Goal: Task Accomplishment & Management: Manage account settings

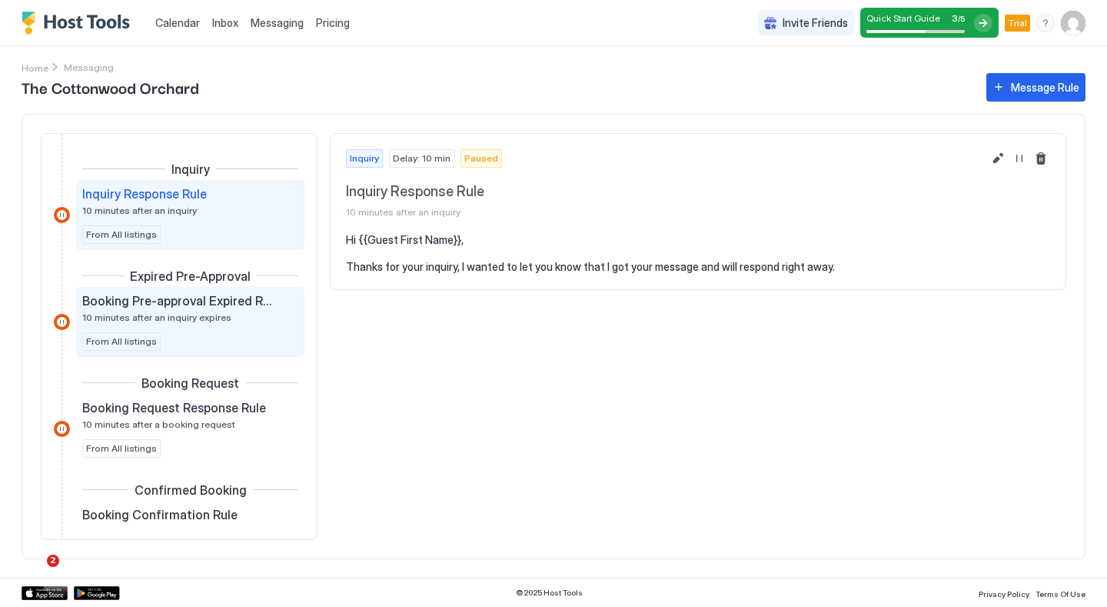
click at [249, 297] on span "Booking Pre-approval Expired Rule" at bounding box center [177, 300] width 191 height 15
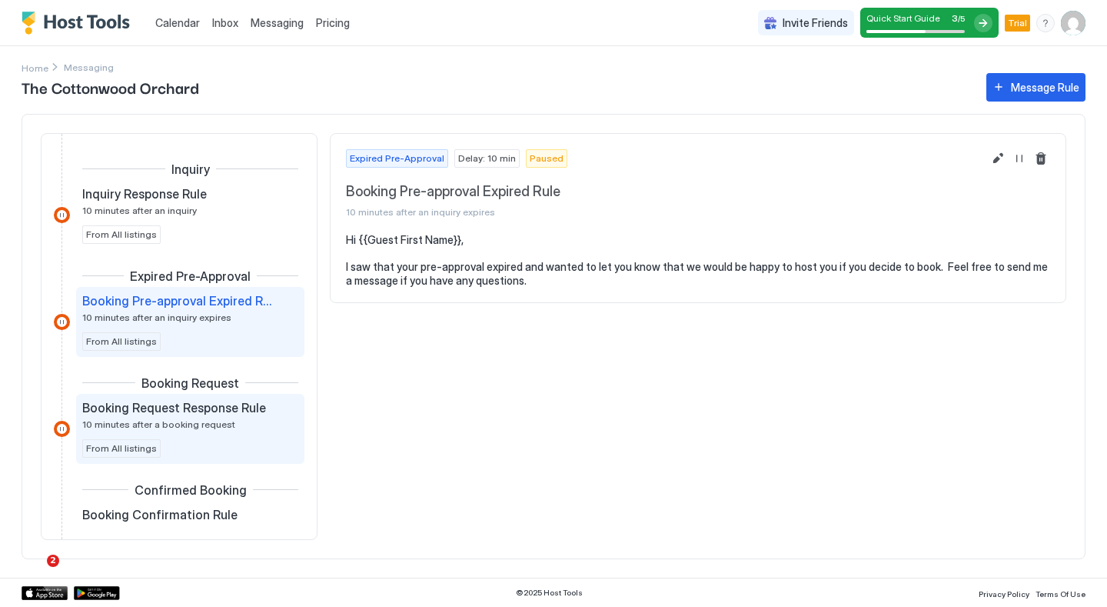
click at [211, 437] on div "Booking Request Response Rule 10 minutes after a booking request From All listi…" at bounding box center [190, 429] width 216 height 58
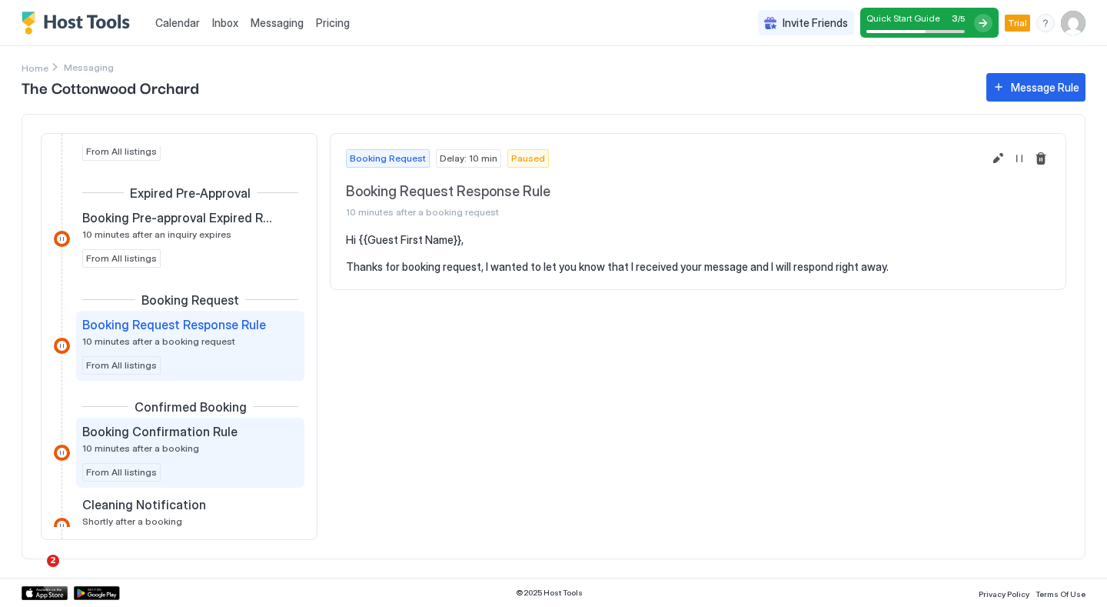
click at [210, 434] on span "Booking Confirmation Rule" at bounding box center [159, 431] width 155 height 15
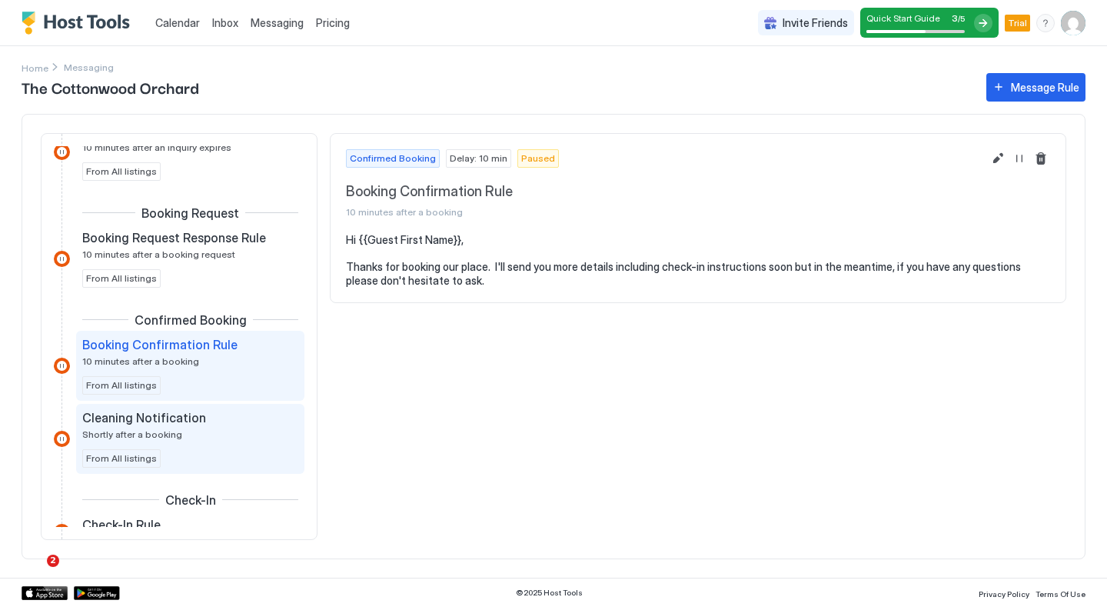
click at [202, 414] on div "Cleaning Notification" at bounding box center [179, 417] width 194 height 15
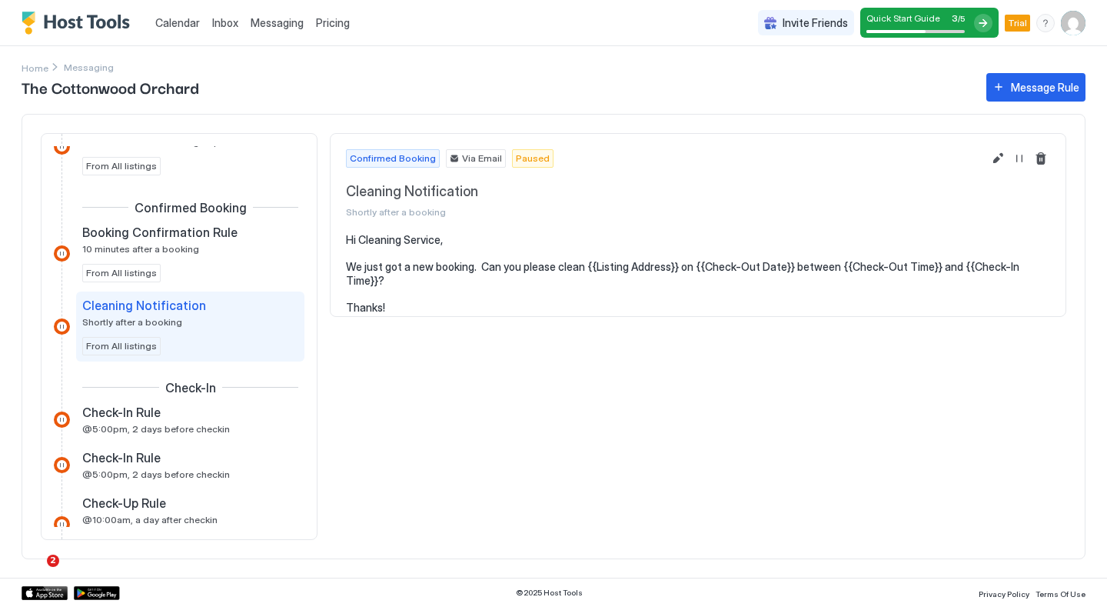
scroll to position [313, 0]
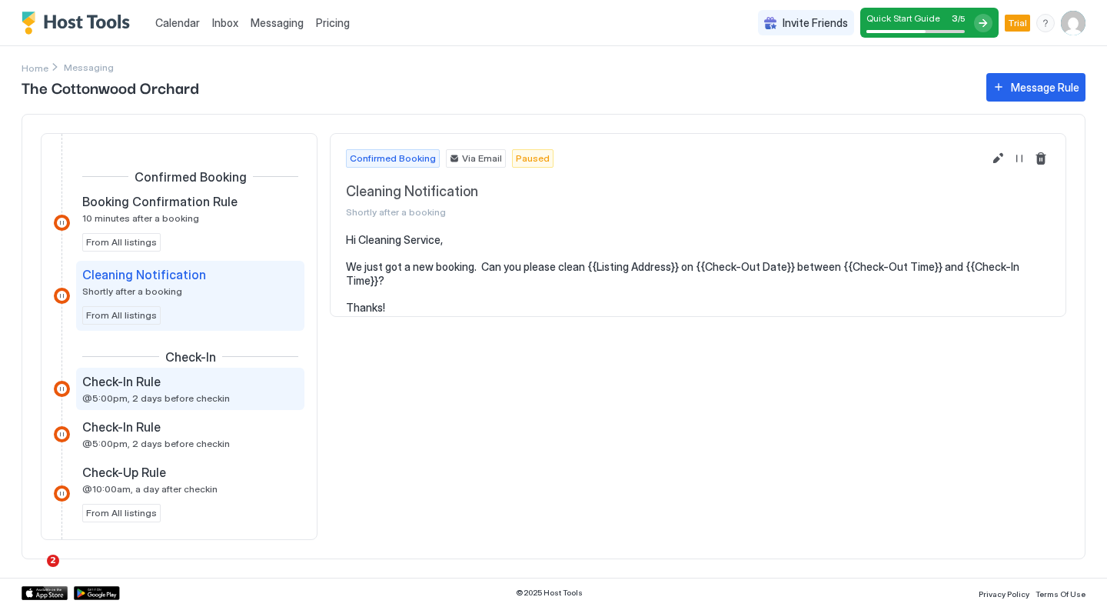
click at [214, 397] on span "@5:00pm, 2 days before checkin" at bounding box center [156, 398] width 148 height 12
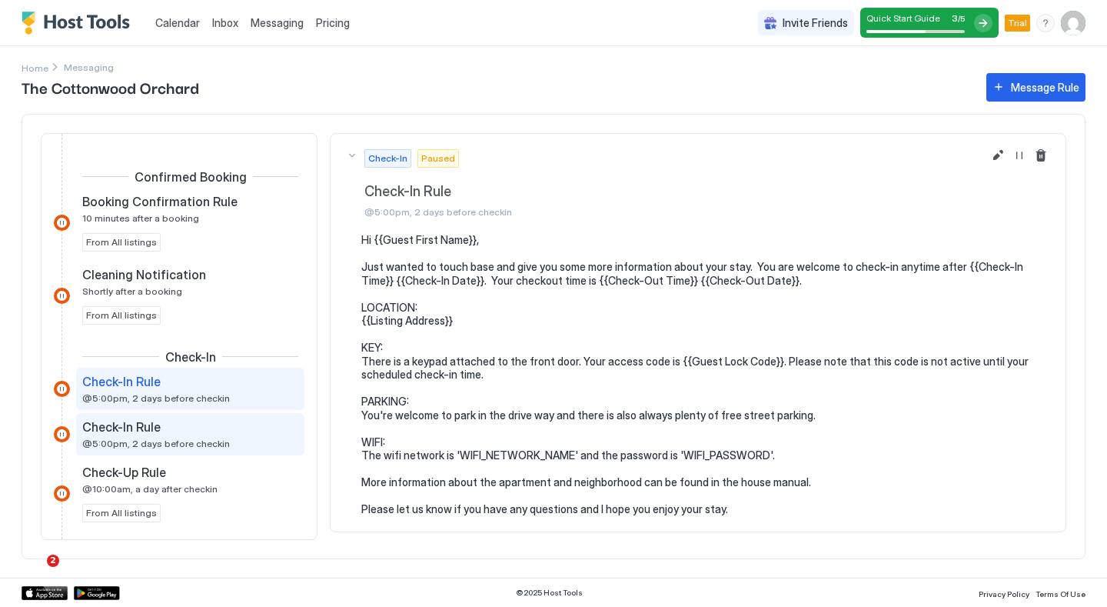
click at [211, 443] on span "@5:00pm, 2 days before checkin" at bounding box center [156, 443] width 148 height 12
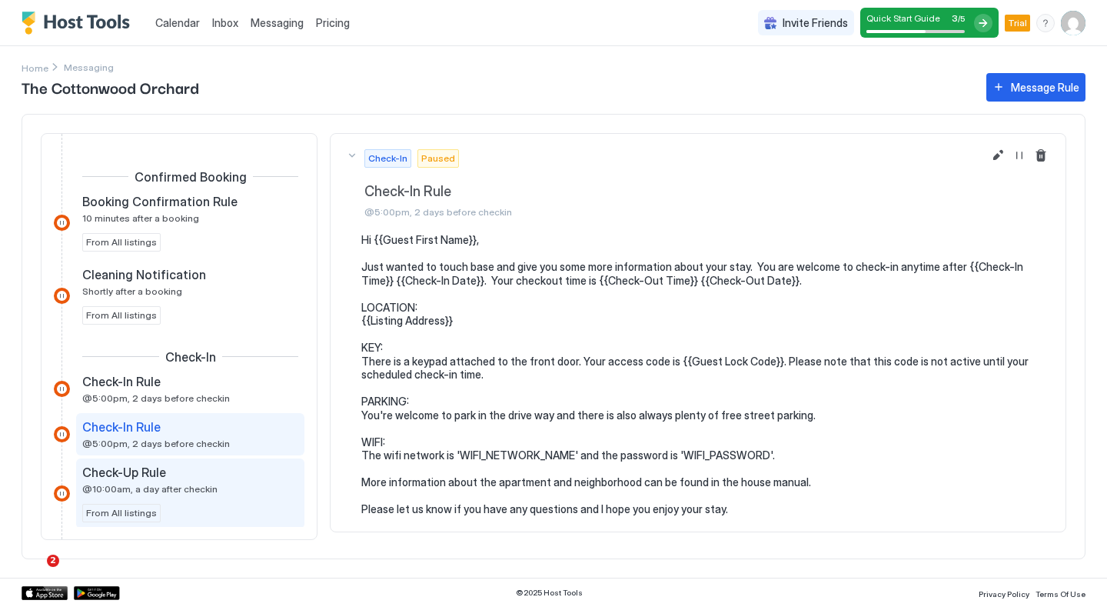
click at [201, 478] on div "Check-Up Rule" at bounding box center [179, 471] width 194 height 15
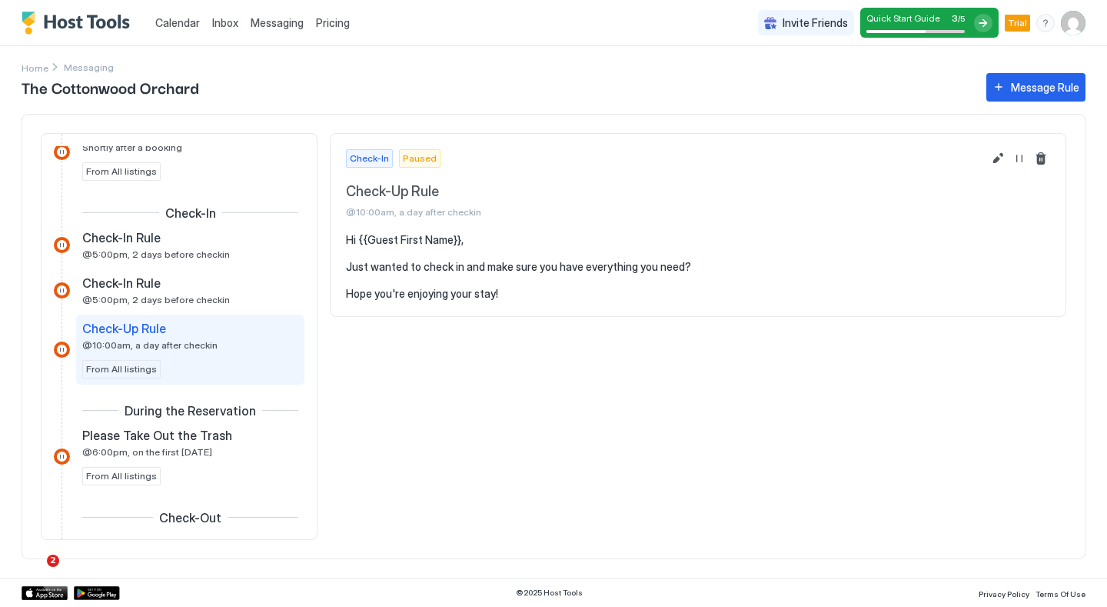
scroll to position [467, 0]
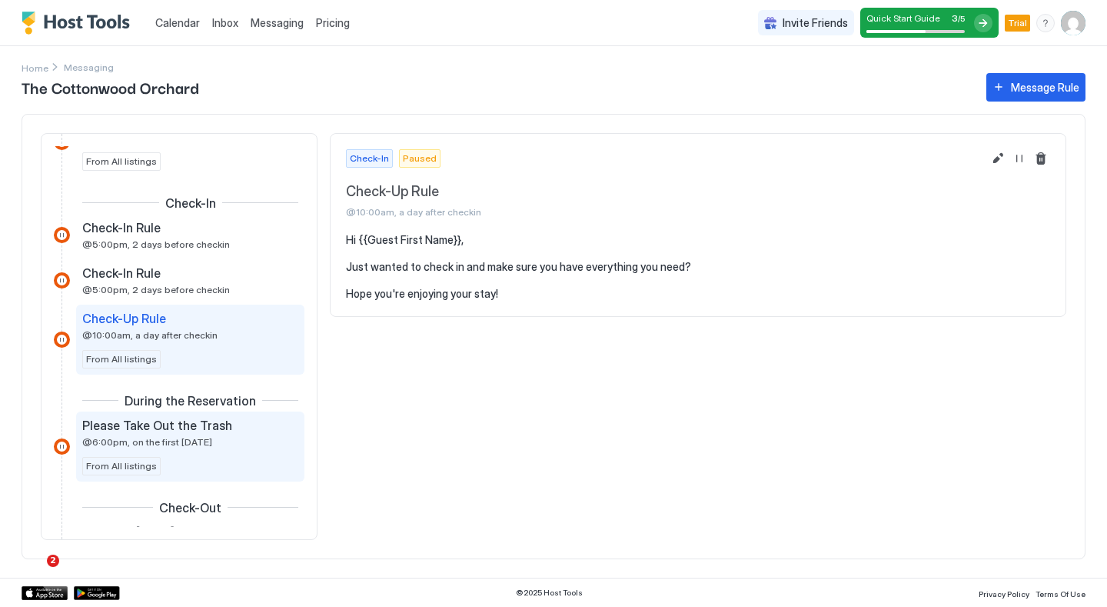
click at [202, 423] on span "Please Take Out the Trash" at bounding box center [157, 424] width 150 height 15
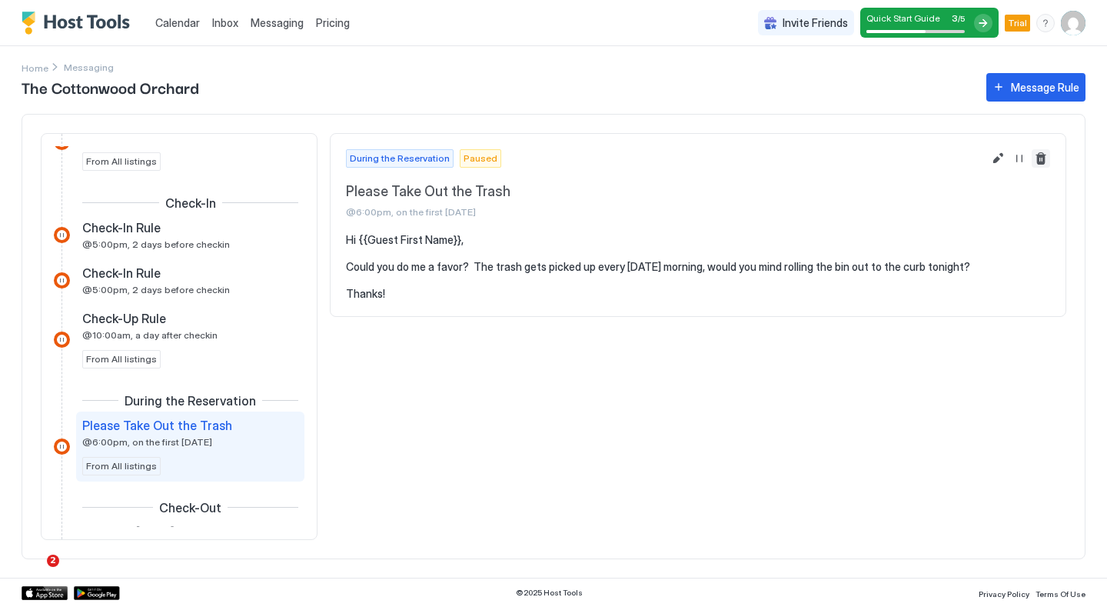
click at [1043, 164] on button "Delete message rule" at bounding box center [1041, 158] width 18 height 18
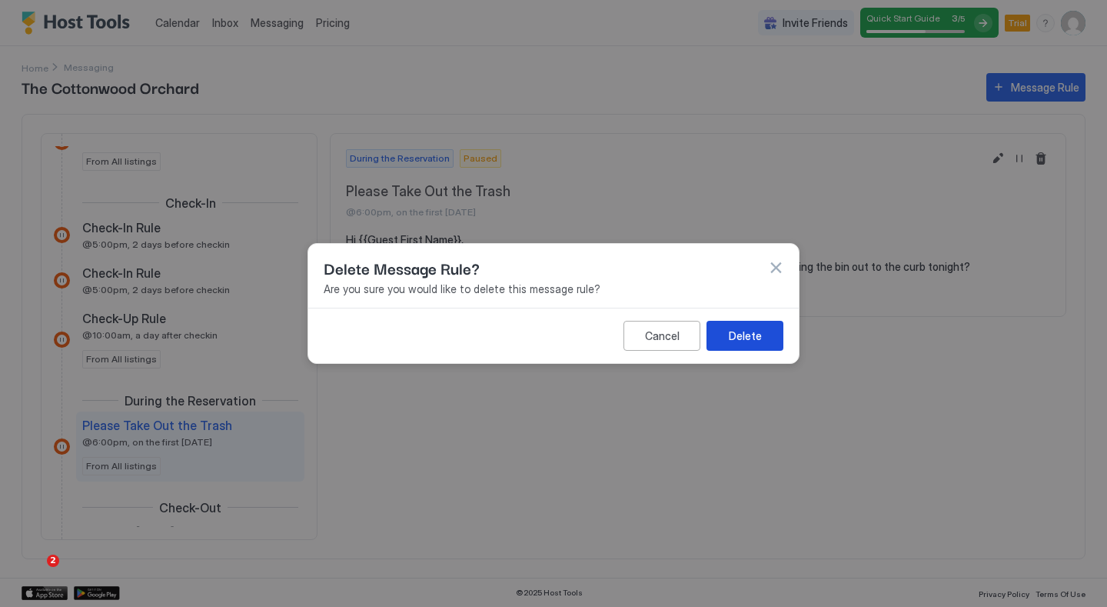
click at [763, 327] on button "Delete" at bounding box center [744, 336] width 77 height 30
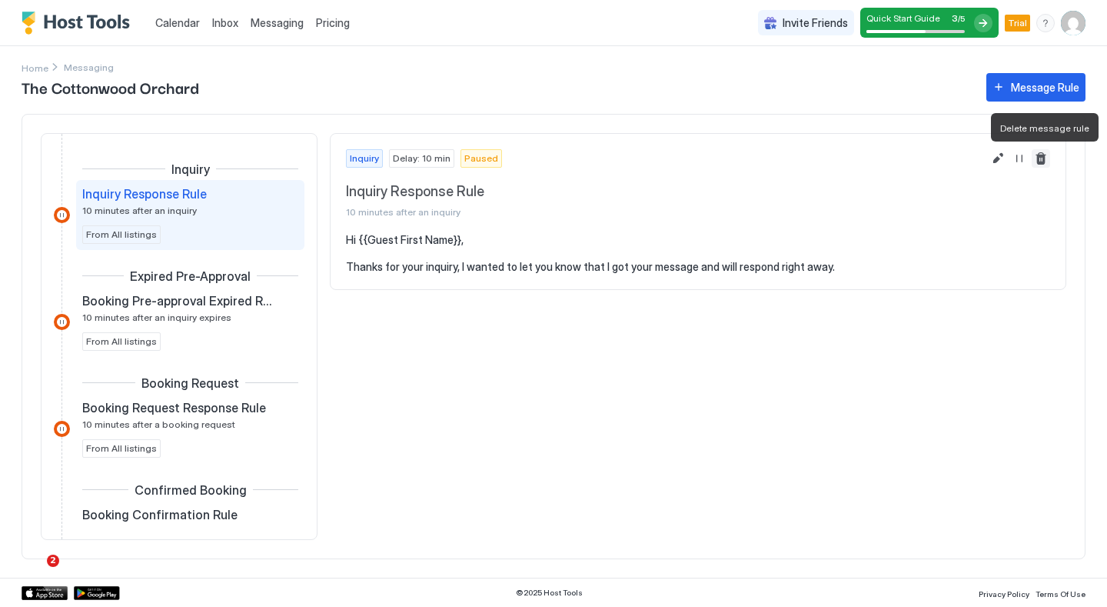
click at [1039, 162] on button "Delete message rule" at bounding box center [1041, 158] width 18 height 18
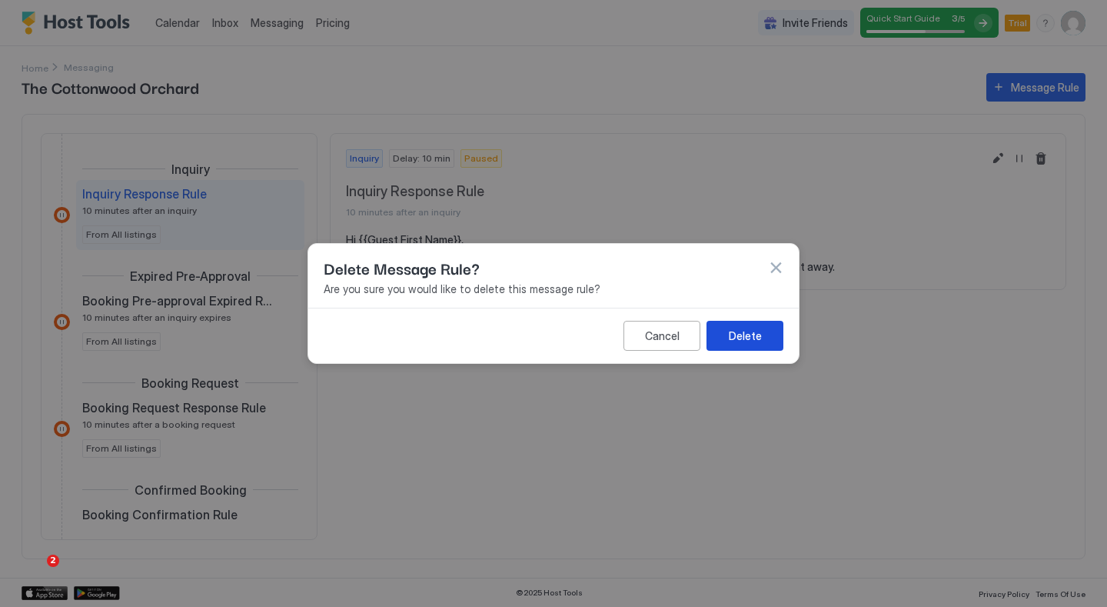
click at [763, 330] on button "Delete" at bounding box center [744, 336] width 77 height 30
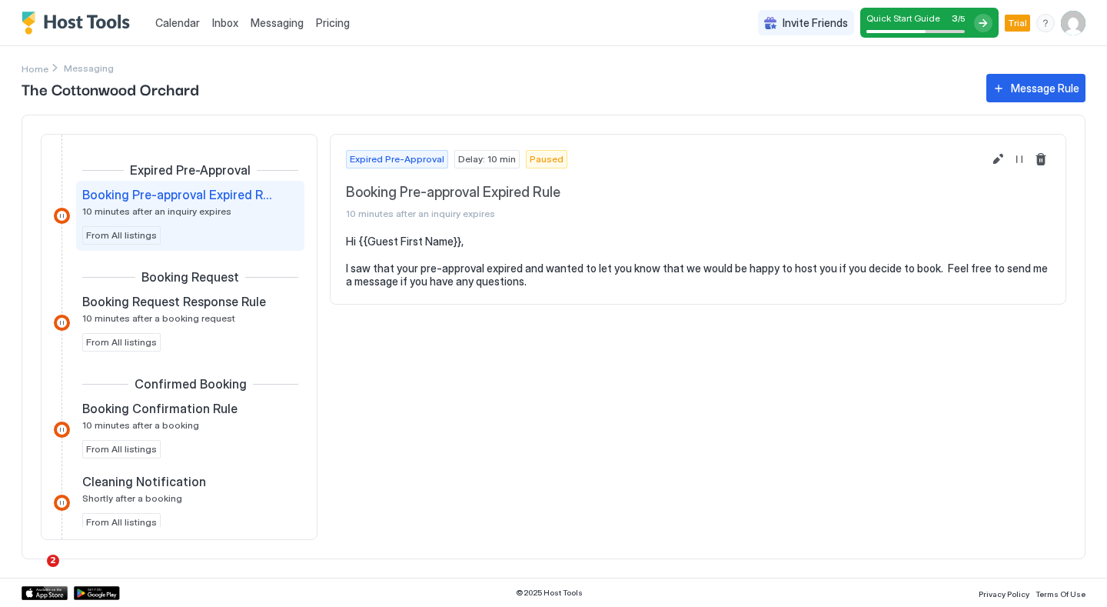
click at [331, 26] on span "Pricing" at bounding box center [333, 23] width 34 height 14
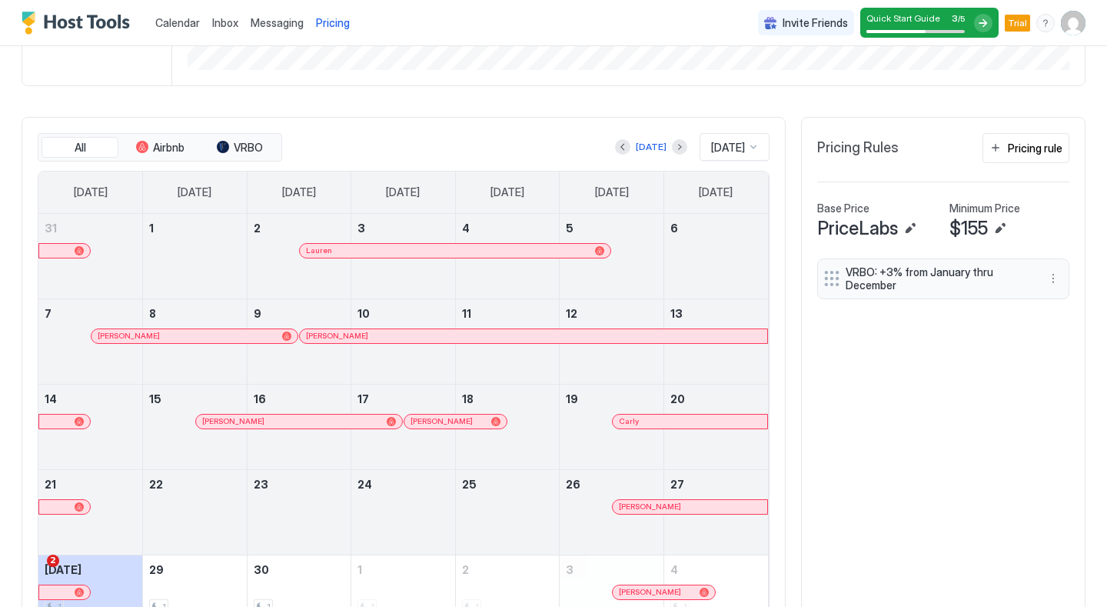
scroll to position [401, 0]
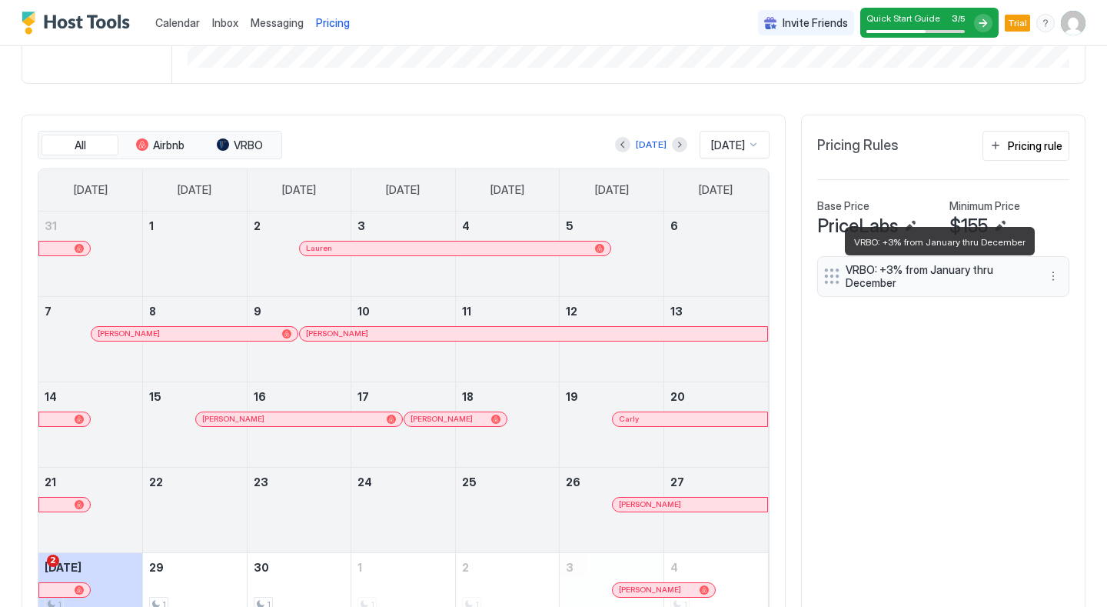
click at [930, 278] on span "VRBO: +3% from January thru December" at bounding box center [937, 276] width 183 height 27
click at [1057, 281] on button "More options" at bounding box center [1053, 276] width 18 height 18
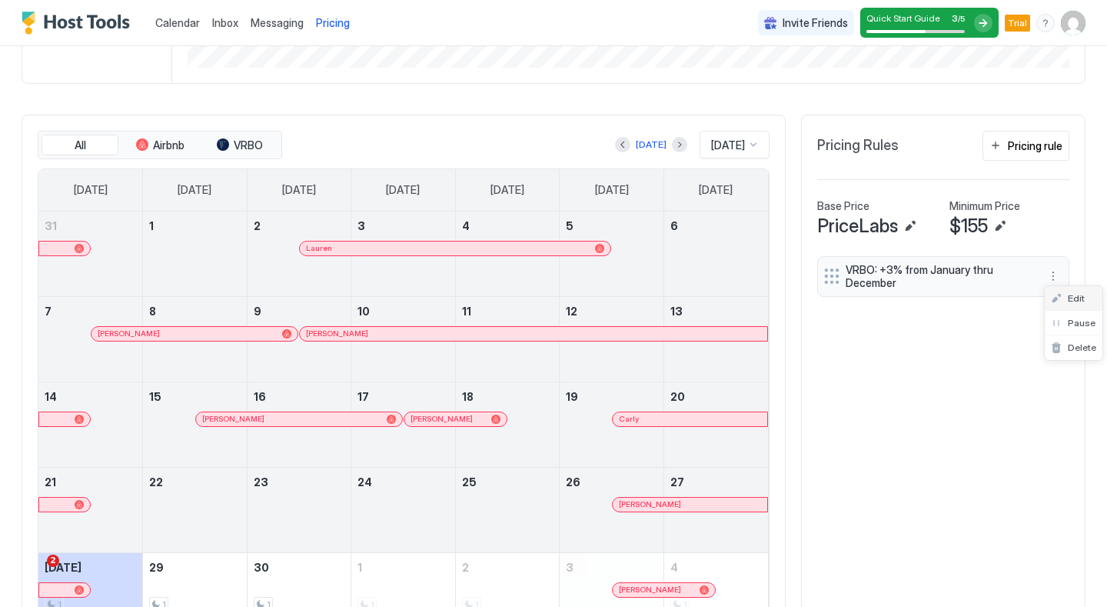
click at [1059, 306] on div "Edit" at bounding box center [1074, 298] width 58 height 25
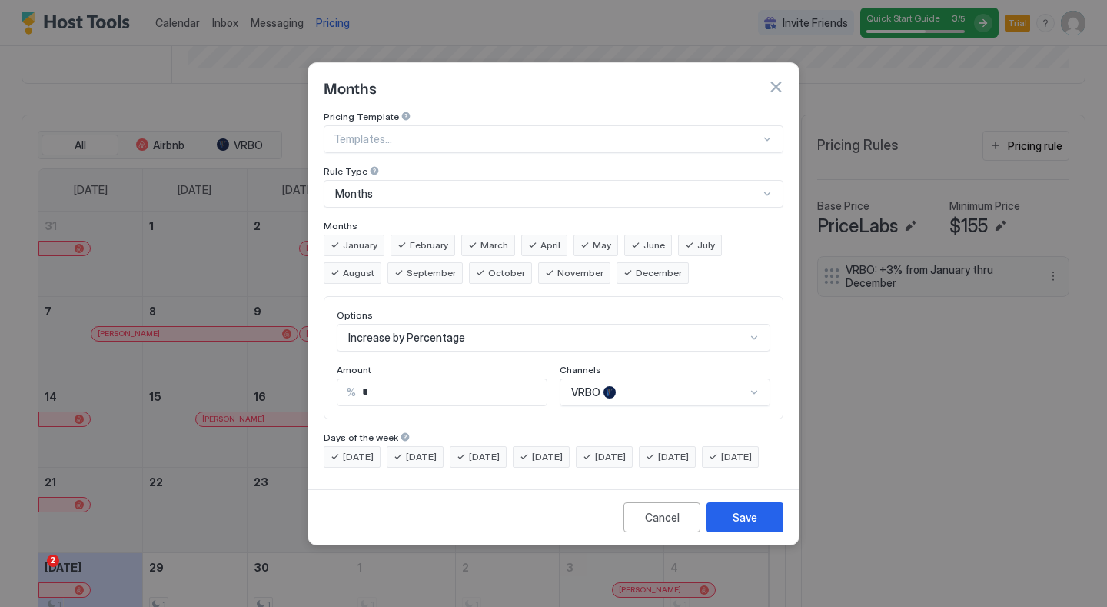
click at [439, 324] on div "Increase by Percentage" at bounding box center [554, 338] width 434 height 28
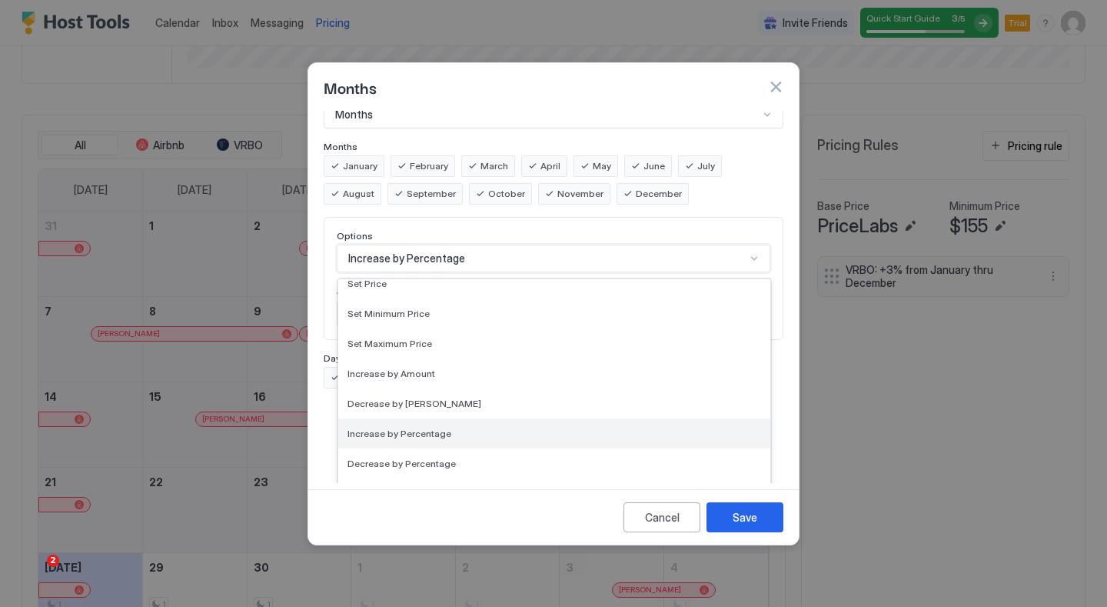
scroll to position [0, 0]
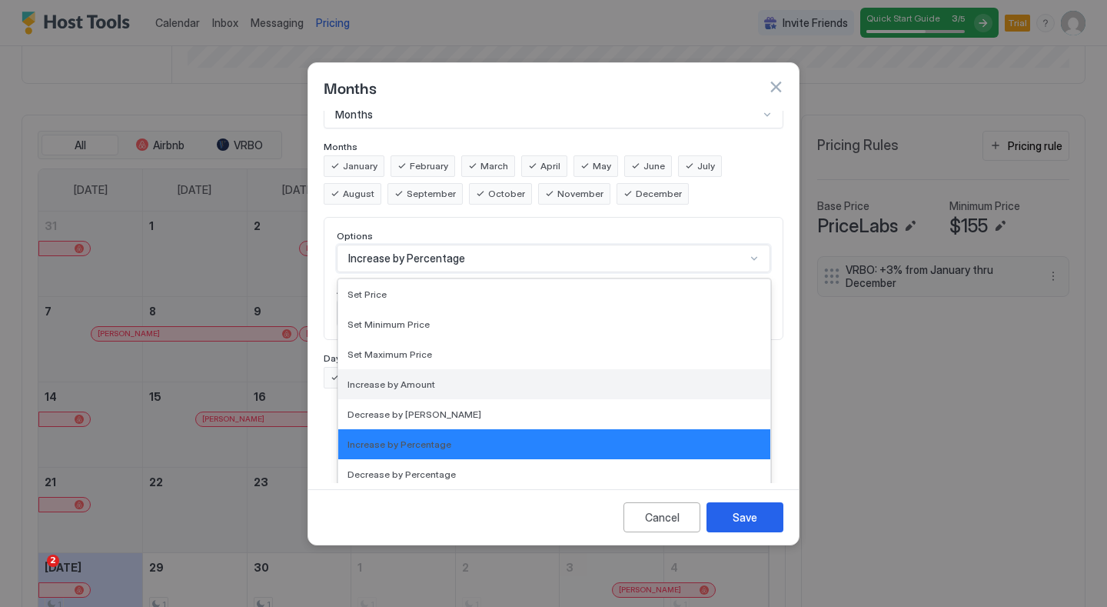
click at [416, 378] on span "Increase by Amount" at bounding box center [391, 384] width 88 height 12
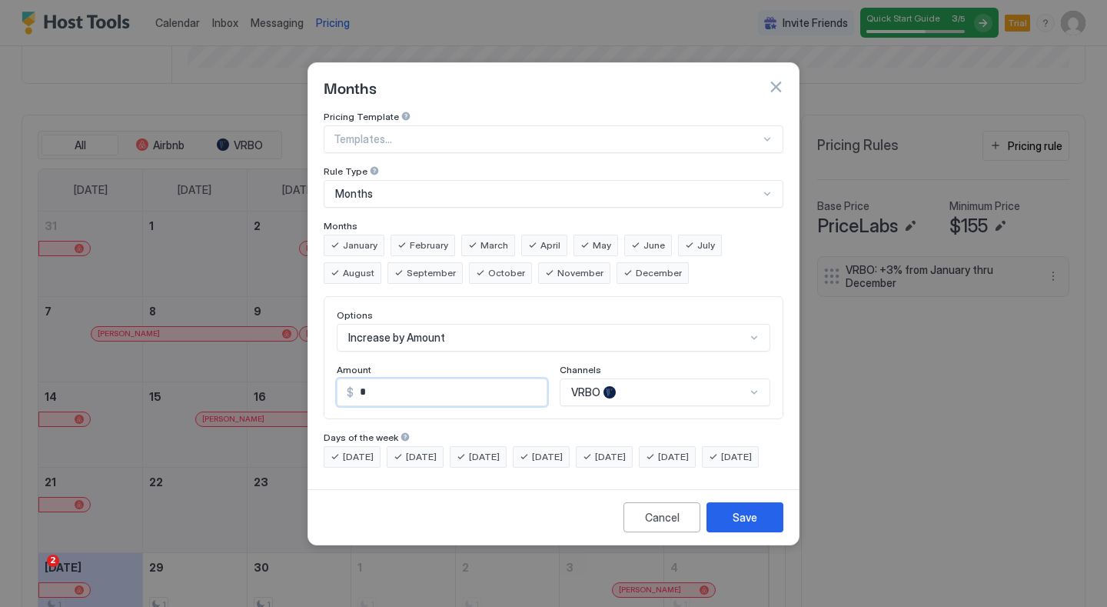
click at [414, 379] on input "*" at bounding box center [450, 392] width 193 height 26
drag, startPoint x: 395, startPoint y: 371, endPoint x: 355, endPoint y: 372, distance: 40.0
click at [355, 379] on input "*" at bounding box center [450, 392] width 193 height 26
drag, startPoint x: 358, startPoint y: 378, endPoint x: 369, endPoint y: 378, distance: 10.8
click at [369, 379] on input "*" at bounding box center [450, 392] width 193 height 26
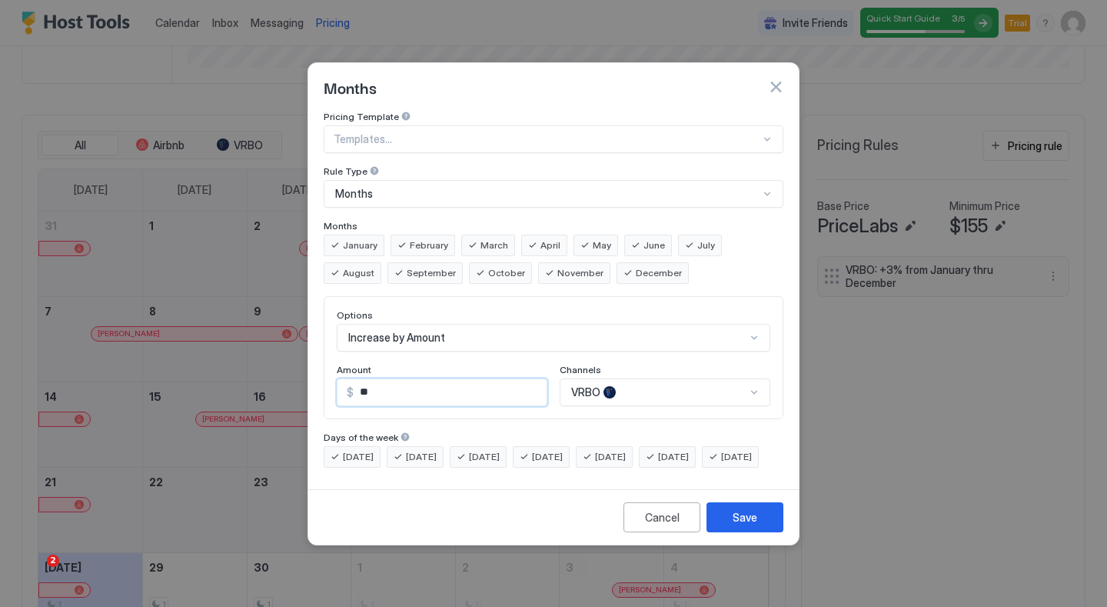
type input "**"
click at [740, 525] on div "Save" at bounding box center [745, 517] width 25 height 16
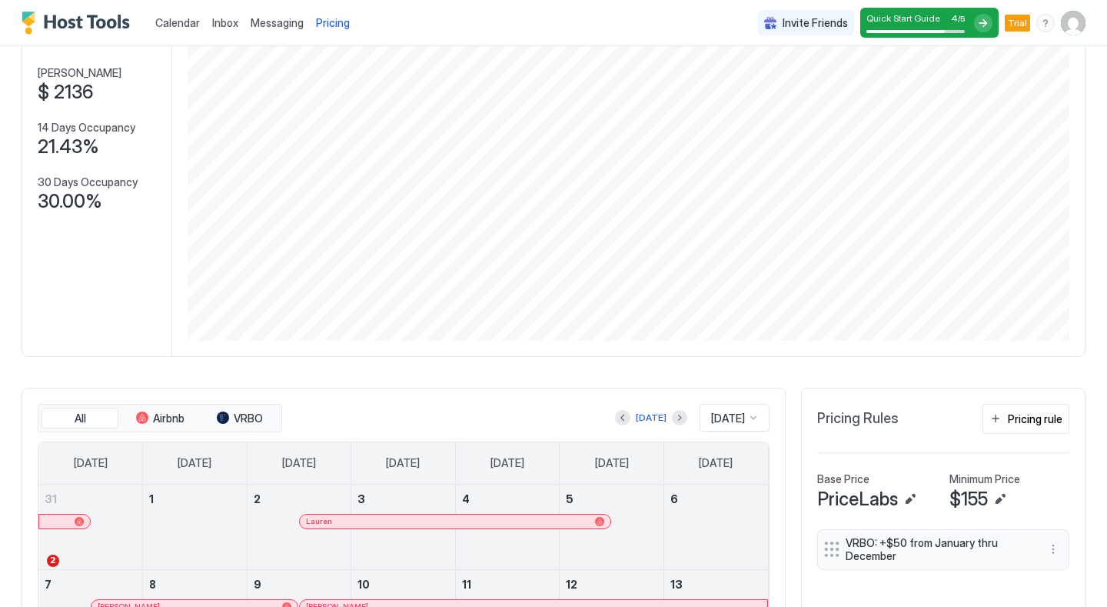
scroll to position [114, 0]
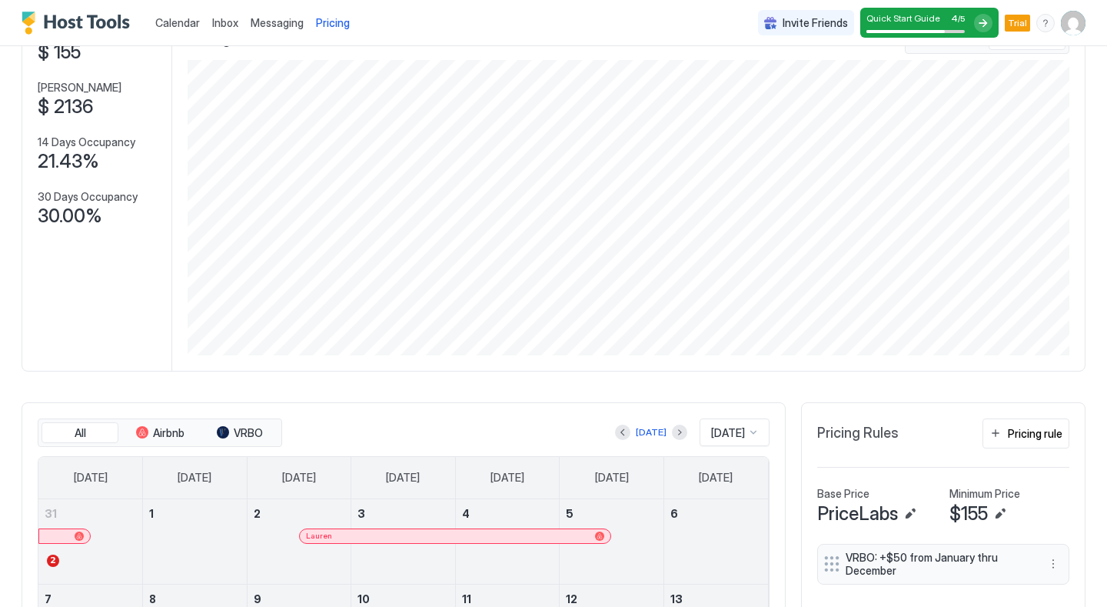
click at [180, 25] on span "Calendar" at bounding box center [177, 22] width 45 height 13
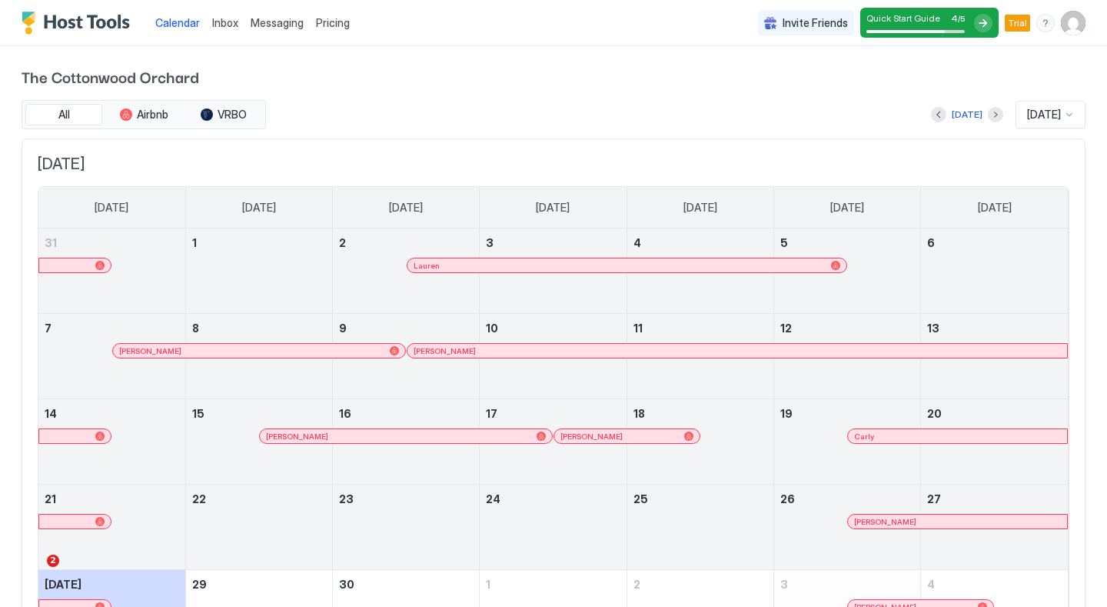
click at [1075, 23] on img "User profile" at bounding box center [1073, 23] width 25 height 25
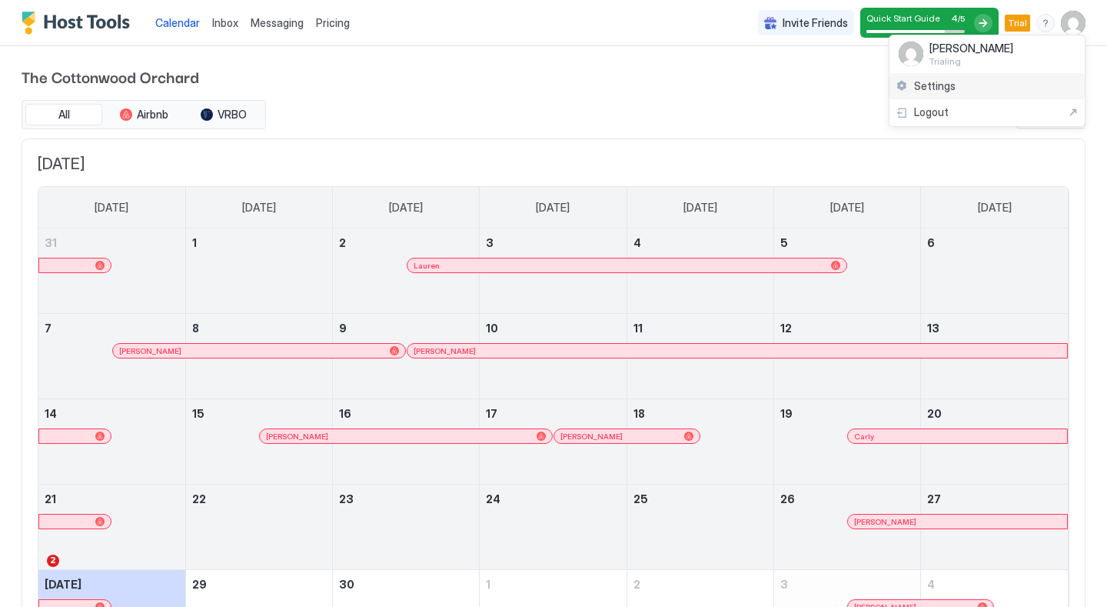
click at [936, 83] on span "Settings" at bounding box center [935, 86] width 42 height 14
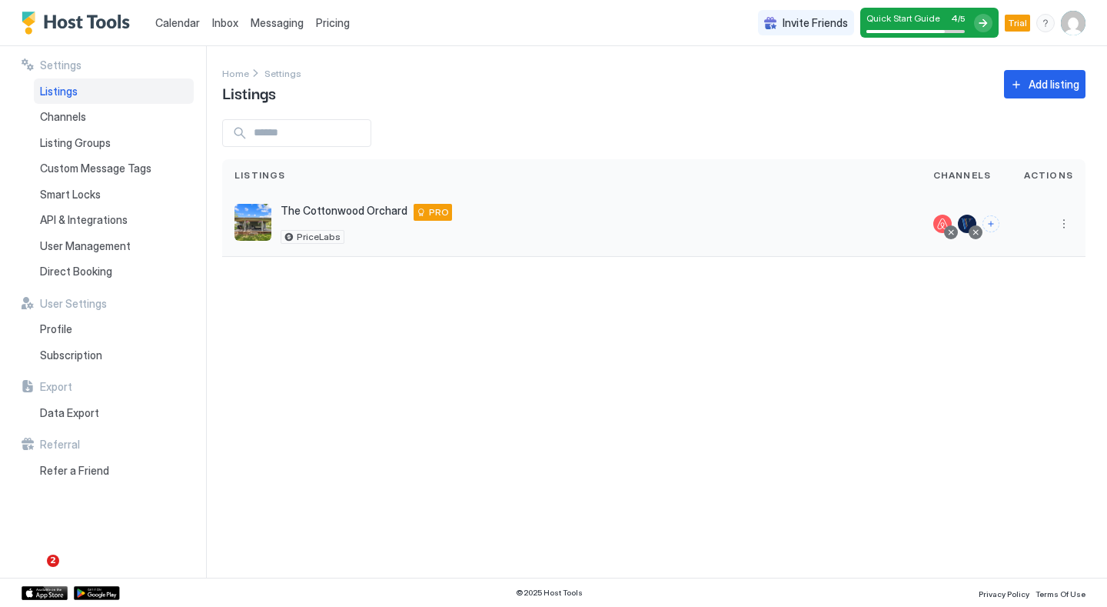
click at [334, 210] on span "The Cottonwood Orchard" at bounding box center [344, 211] width 127 height 14
click at [1062, 223] on button "More options" at bounding box center [1064, 223] width 18 height 18
click at [1014, 295] on span "Listing Settings" at bounding box center [1029, 295] width 68 height 12
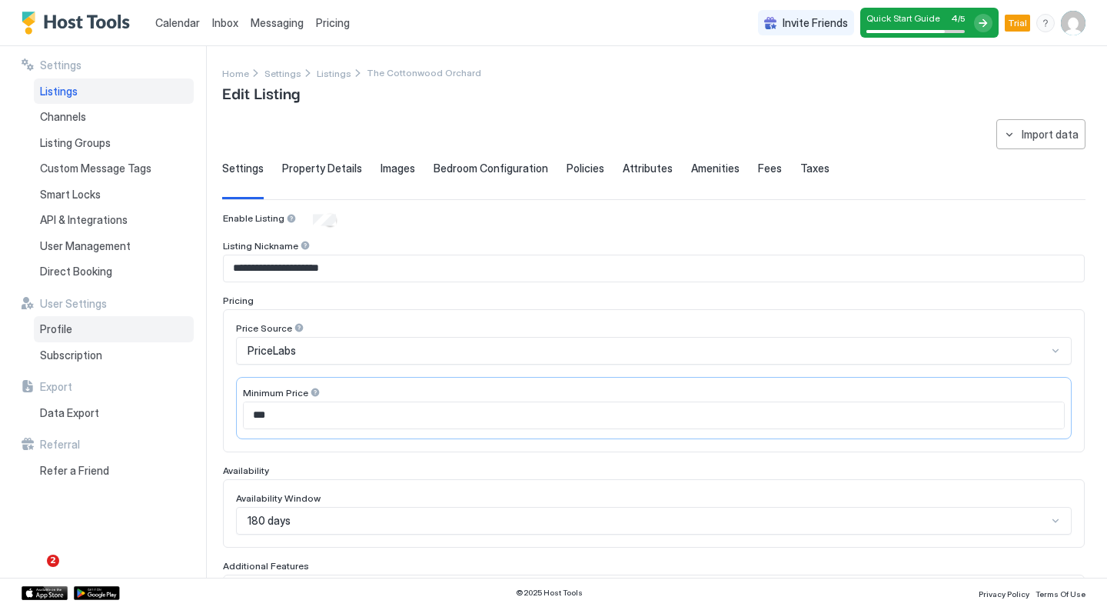
click at [64, 329] on span "Profile" at bounding box center [56, 329] width 32 height 14
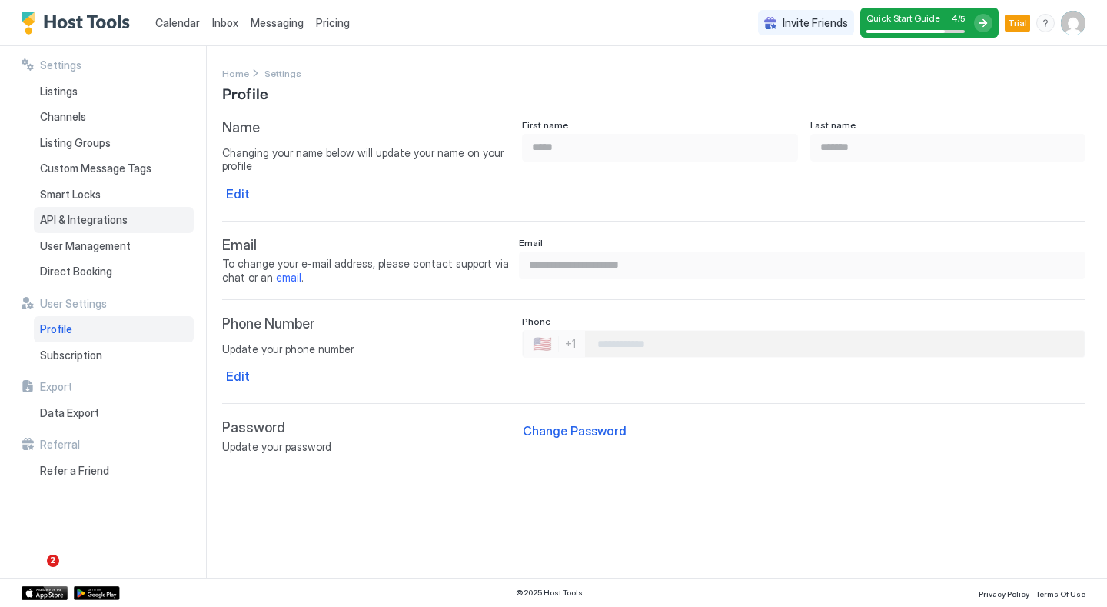
click at [100, 217] on span "API & Integrations" at bounding box center [84, 220] width 88 height 14
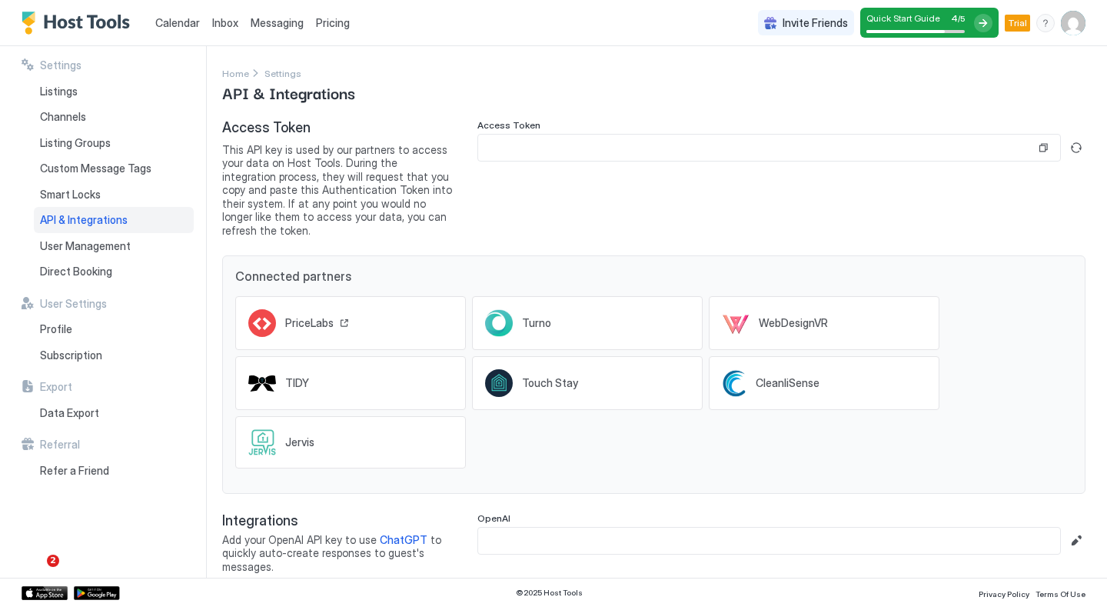
scroll to position [1, 0]
click at [67, 115] on span "Channels" at bounding box center [63, 117] width 46 height 14
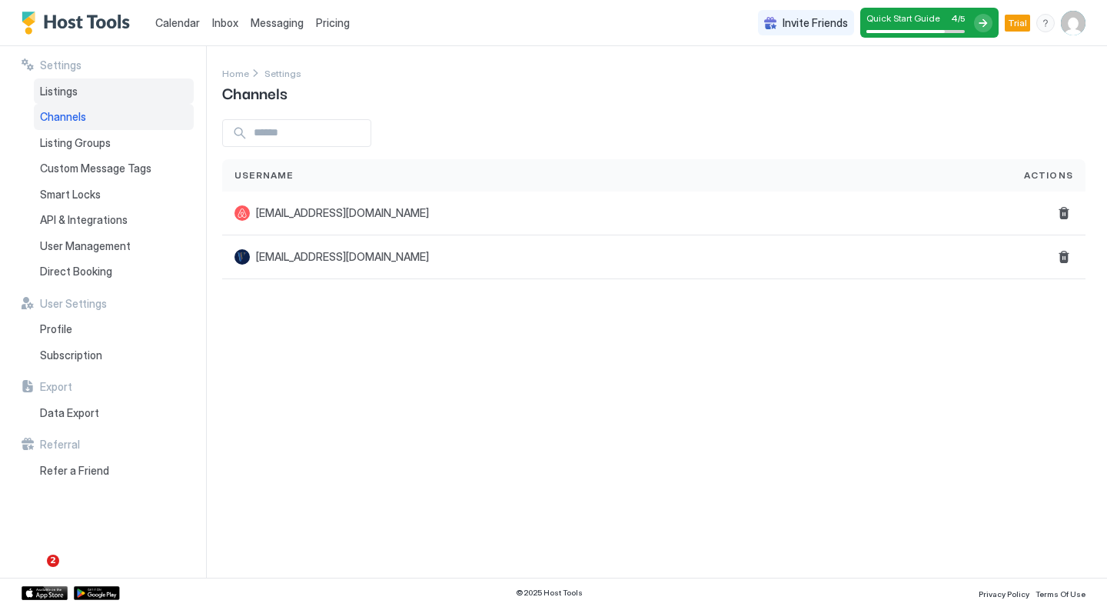
click at [64, 83] on div "Listings" at bounding box center [114, 91] width 160 height 26
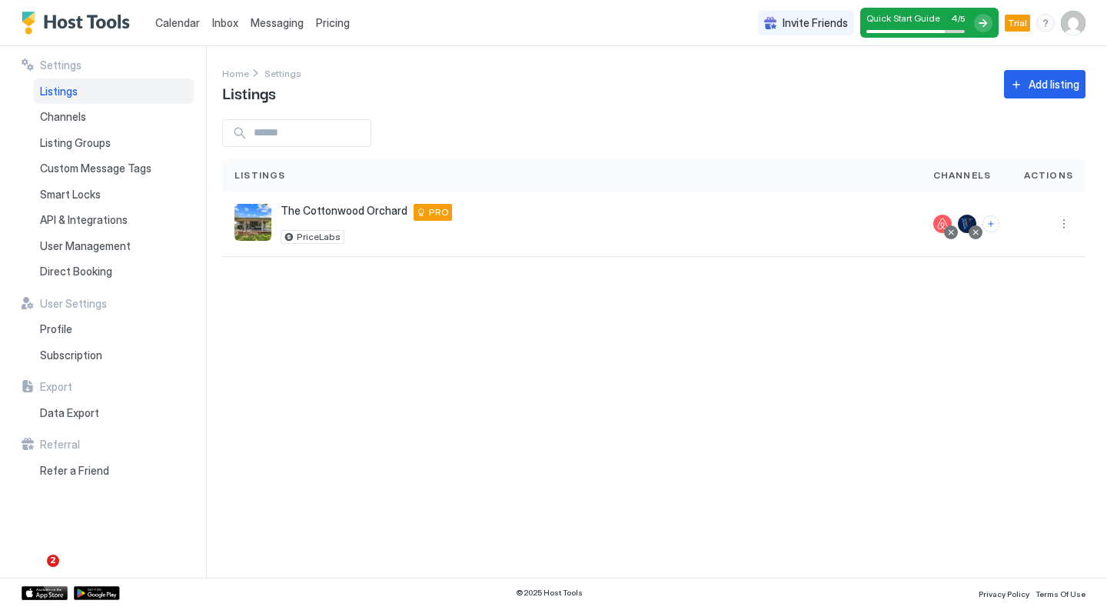
click at [334, 26] on span "Pricing" at bounding box center [333, 23] width 34 height 14
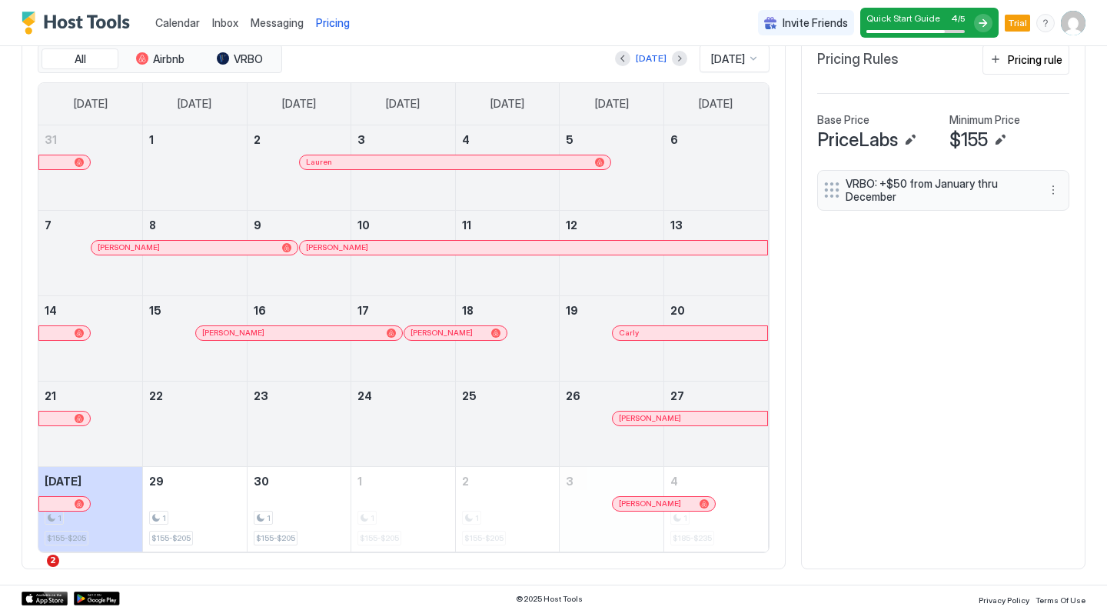
scroll to position [493, 0]
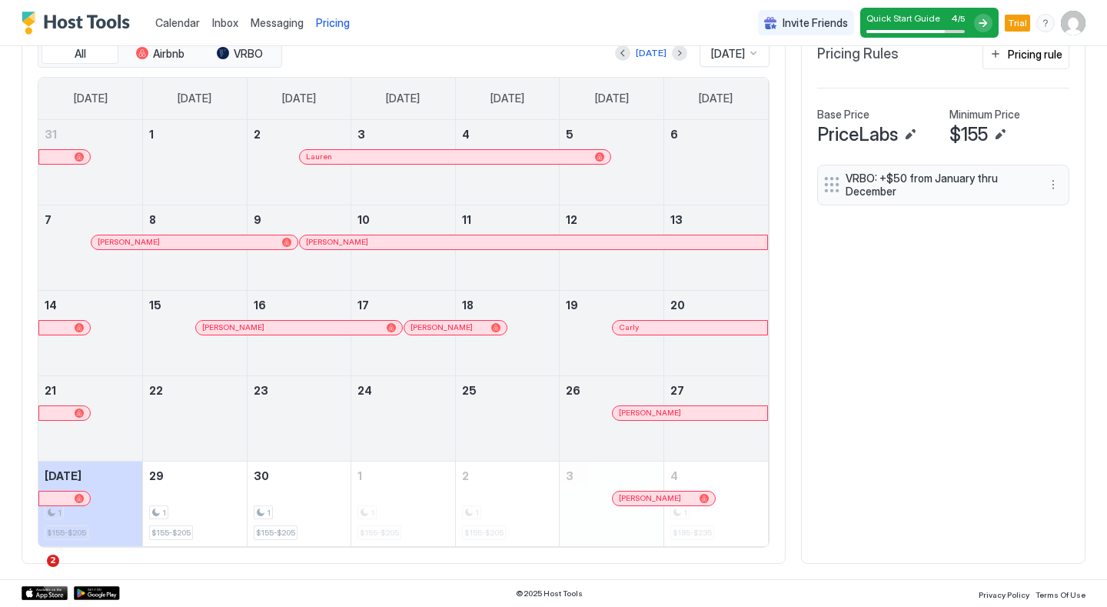
click at [926, 181] on span "VRBO: +$50 from January thru December" at bounding box center [937, 184] width 183 height 27
click at [1055, 183] on button "More options" at bounding box center [1053, 184] width 18 height 18
click at [1062, 206] on div "Edit" at bounding box center [1068, 207] width 34 height 12
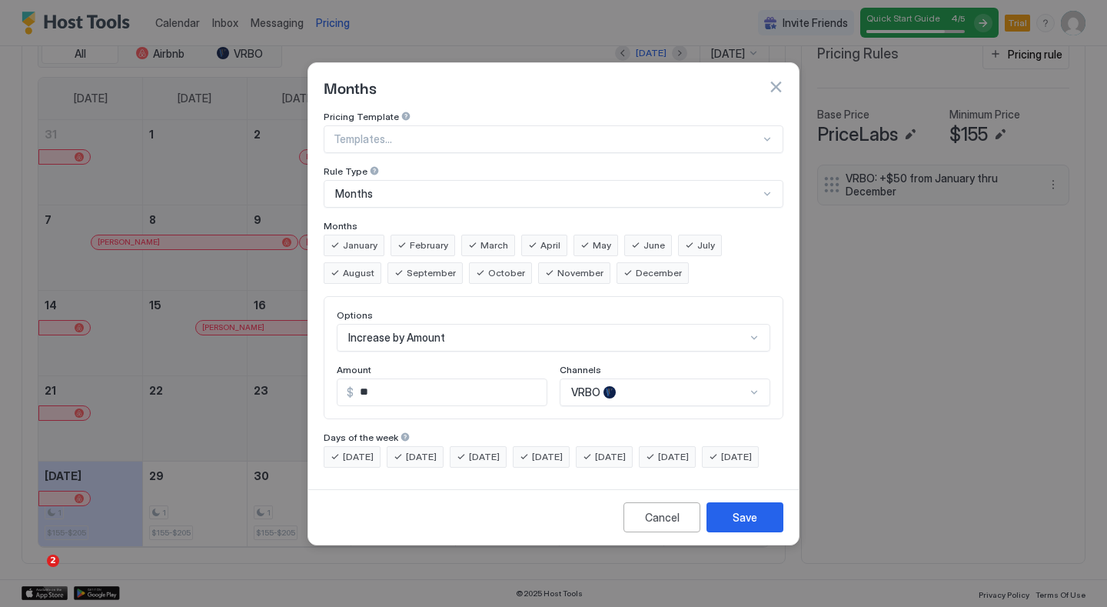
click at [398, 381] on input "**" at bounding box center [450, 392] width 193 height 26
type input "**"
click at [730, 532] on button "Save" at bounding box center [744, 517] width 77 height 30
